Goal: Find specific page/section

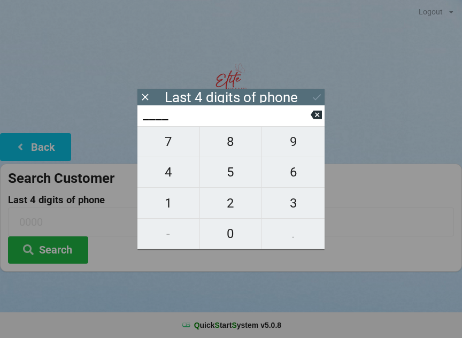
click at [168, 203] on span "1" at bounding box center [168, 203] width 62 height 22
type input "1___"
click at [234, 234] on span "0" at bounding box center [231, 233] width 62 height 22
type input "10__"
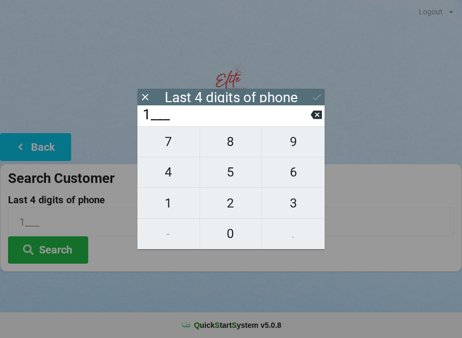
type input "10__"
click at [294, 180] on span "6" at bounding box center [293, 172] width 63 height 22
type input "106_"
click at [231, 179] on span "5" at bounding box center [231, 172] width 62 height 22
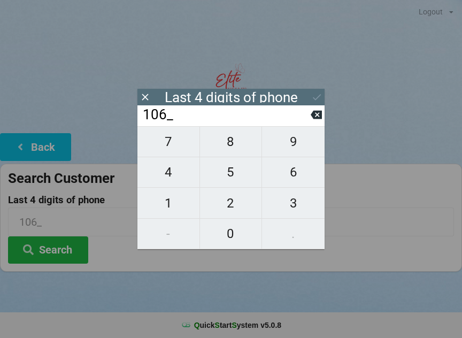
type input "1065"
click at [57, 247] on button "Search" at bounding box center [48, 249] width 80 height 27
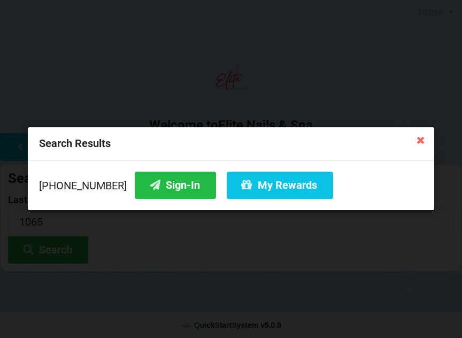
click at [160, 185] on button "Sign-In" at bounding box center [175, 185] width 81 height 27
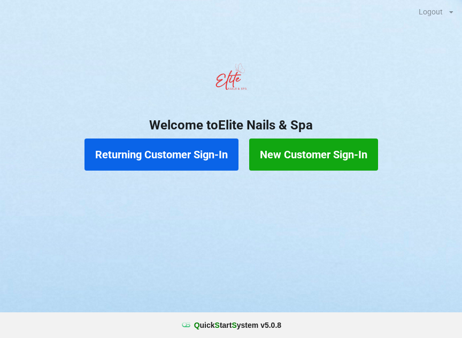
click at [169, 151] on button "Returning Customer Sign-In" at bounding box center [161, 154] width 154 height 32
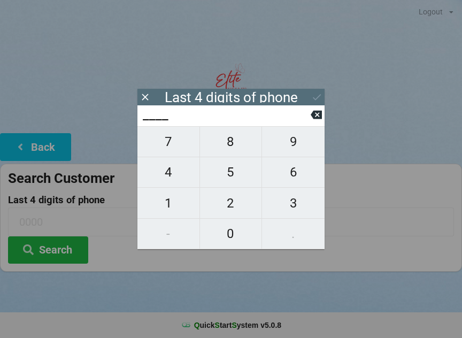
click at [169, 197] on span "1" at bounding box center [168, 203] width 62 height 22
type input "1___"
click at [235, 230] on span "0" at bounding box center [231, 233] width 62 height 22
type input "10__"
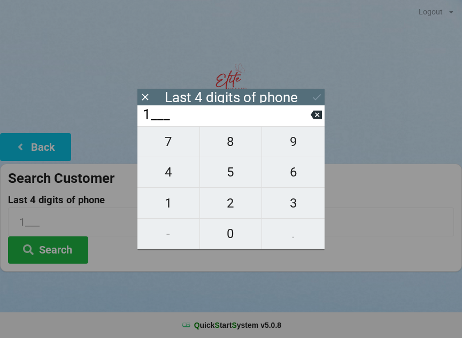
type input "10__"
click at [291, 177] on span "6" at bounding box center [293, 172] width 63 height 22
type input "106_"
click at [230, 176] on span "5" at bounding box center [231, 172] width 62 height 22
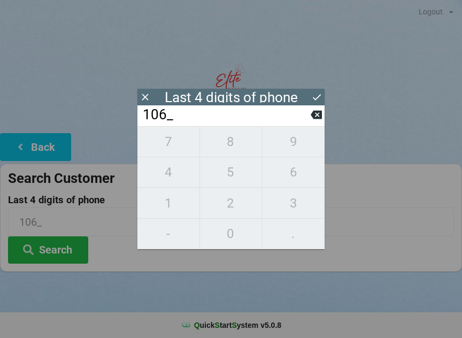
type input "1065"
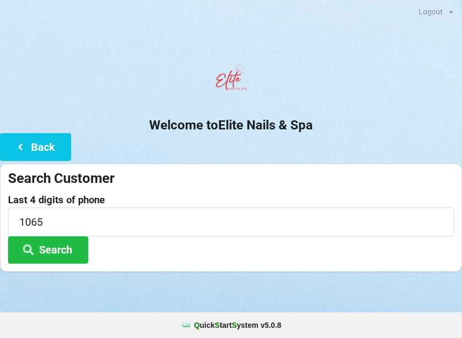
click at [53, 247] on button "Search" at bounding box center [48, 249] width 80 height 27
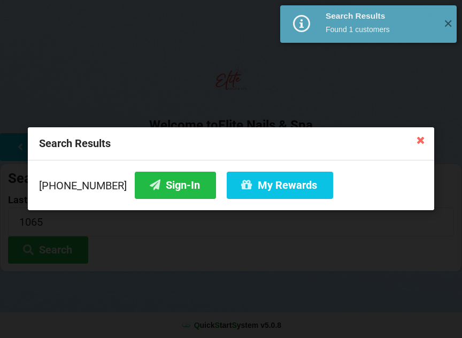
click at [265, 181] on button "My Rewards" at bounding box center [280, 185] width 106 height 27
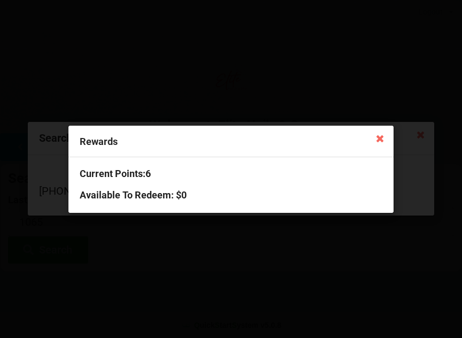
click at [380, 144] on icon at bounding box center [379, 137] width 17 height 17
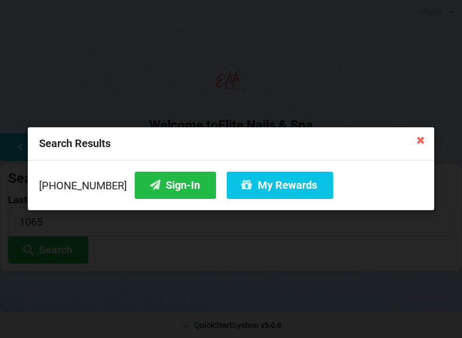
click at [173, 184] on button "Sign-In" at bounding box center [175, 185] width 81 height 27
